Goal: Find specific page/section: Find specific page/section

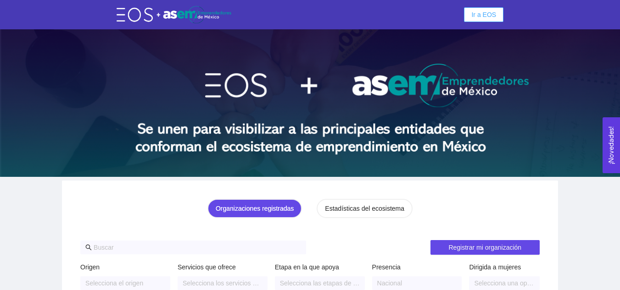
click at [472, 18] on button "Ir a EOS" at bounding box center [483, 14] width 39 height 15
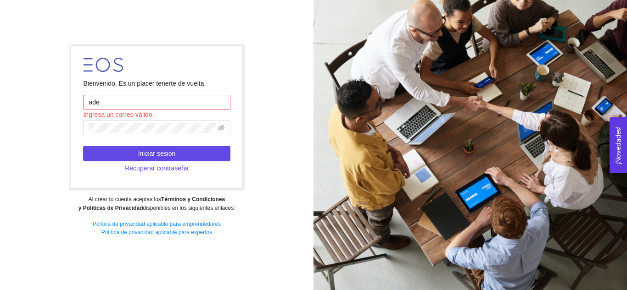
type input "adelrivero@startupchihuahua.com"
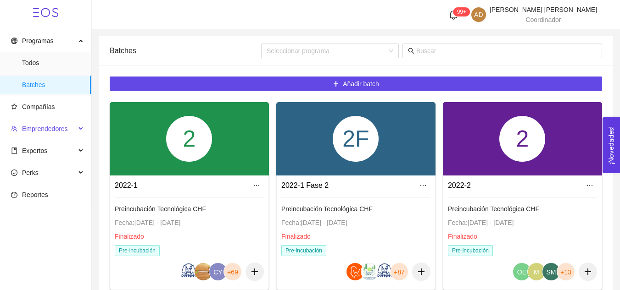
click at [45, 126] on span "Emprendedores" at bounding box center [45, 128] width 46 height 7
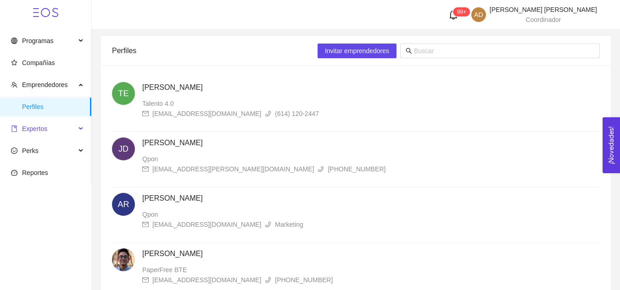
click at [44, 133] on span "Expertos" at bounding box center [43, 129] width 65 height 18
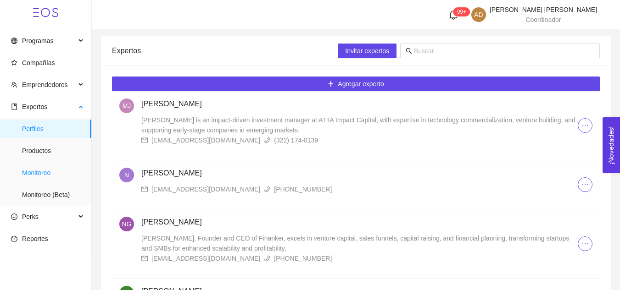
click at [47, 172] on span "Monitoreo" at bounding box center [53, 173] width 62 height 18
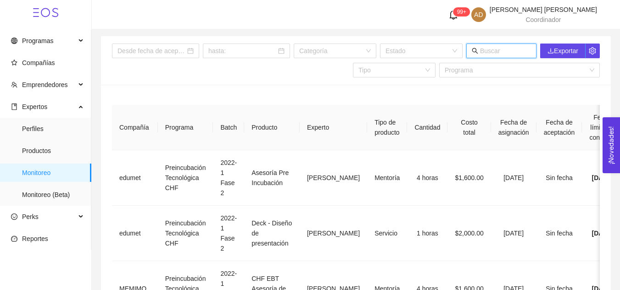
click at [509, 49] on input "text" at bounding box center [505, 51] width 51 height 10
type input "j"
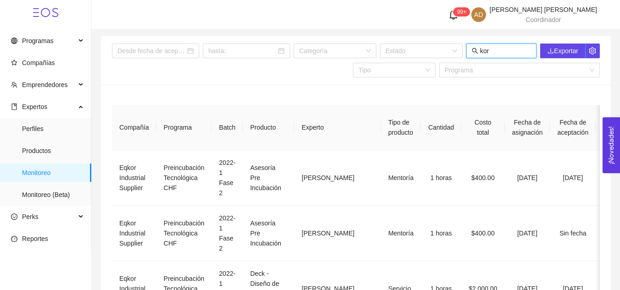
type input "kor"
click at [22, 66] on span "Compañías" at bounding box center [38, 62] width 33 height 7
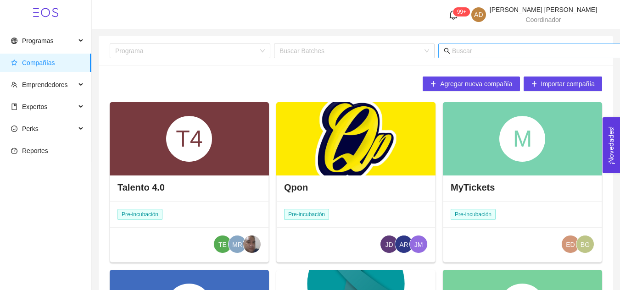
scroll to position [0, 12]
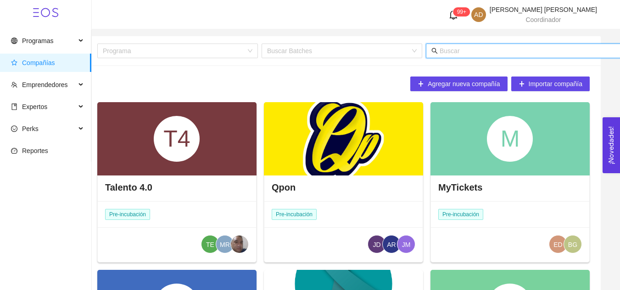
click at [499, 47] on input "text" at bounding box center [529, 51] width 180 height 10
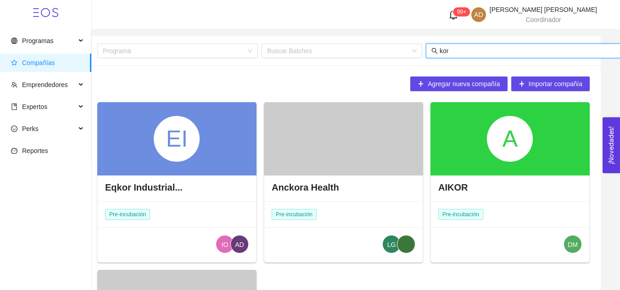
type input "kor"
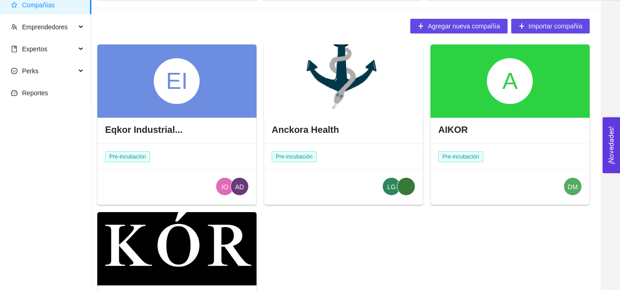
scroll to position [48, 0]
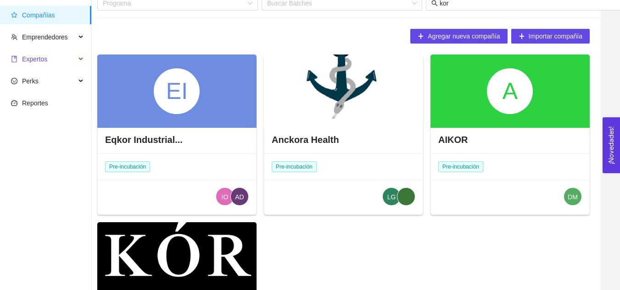
click at [40, 56] on span "Expertos" at bounding box center [34, 59] width 25 height 7
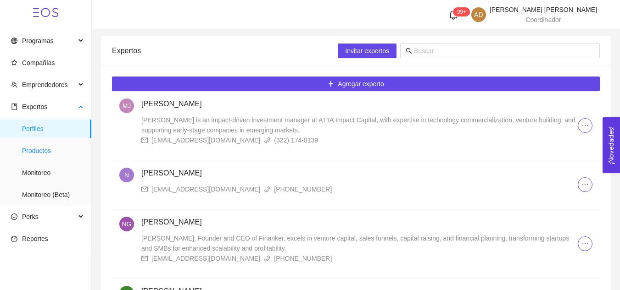
click at [46, 149] on span "Productos" at bounding box center [53, 151] width 62 height 18
